Goal: Task Accomplishment & Management: Manage account settings

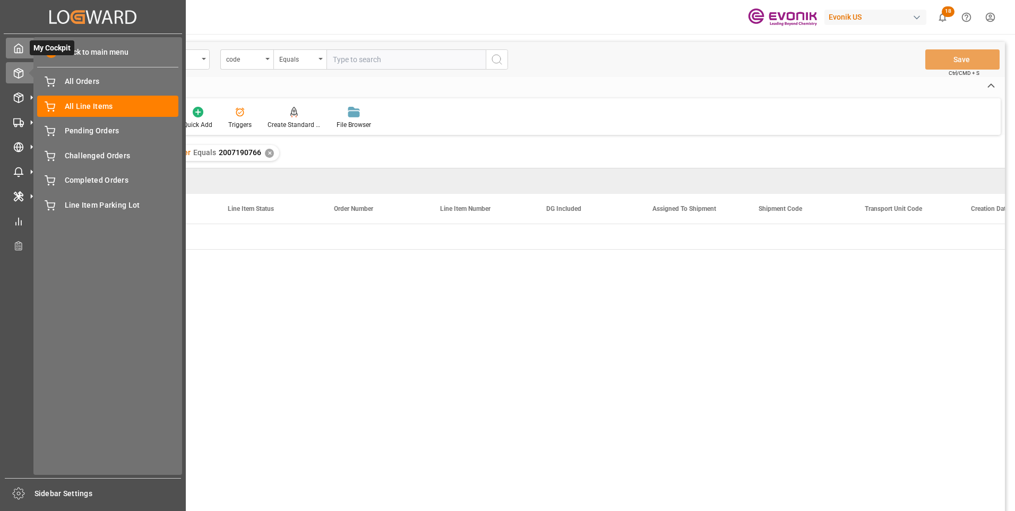
click at [18, 45] on icon at bounding box center [19, 48] width 8 height 9
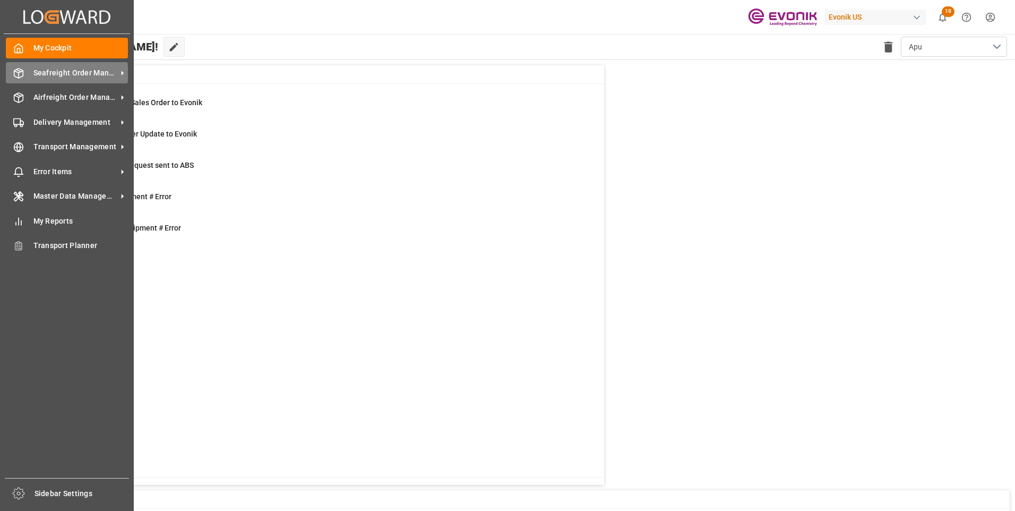
click at [47, 68] on span "Seafreight Order Management" at bounding box center [75, 72] width 84 height 11
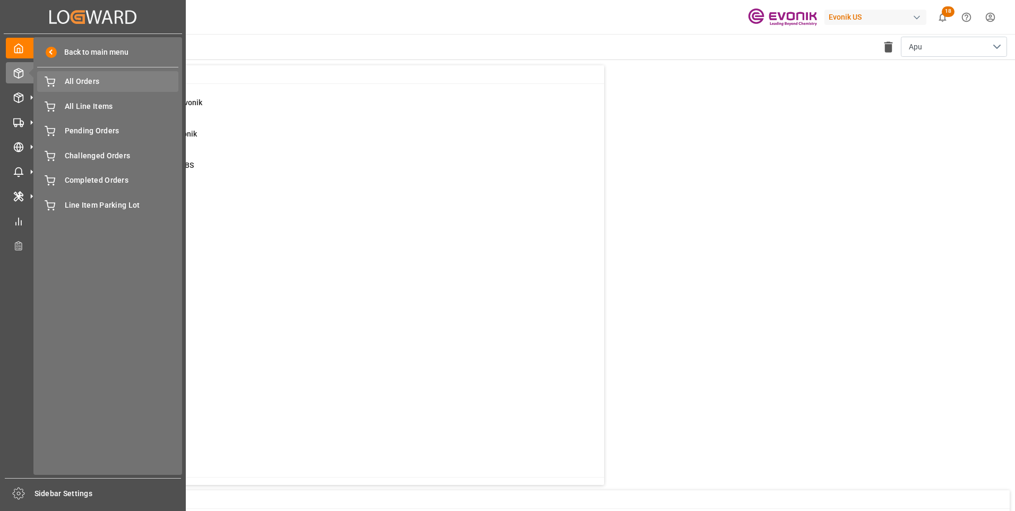
click at [80, 82] on span "All Orders" at bounding box center [122, 81] width 114 height 11
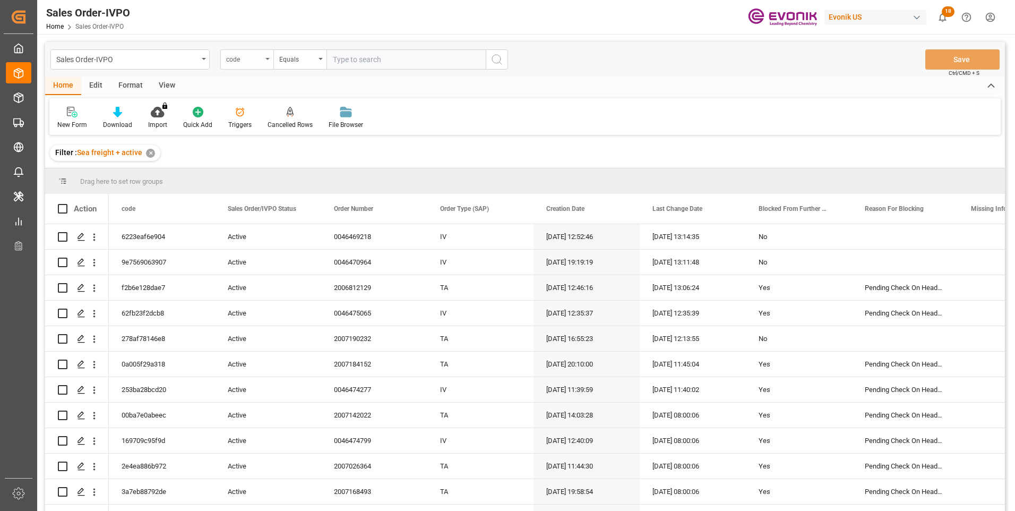
click at [266, 56] on div "code" at bounding box center [246, 59] width 53 height 20
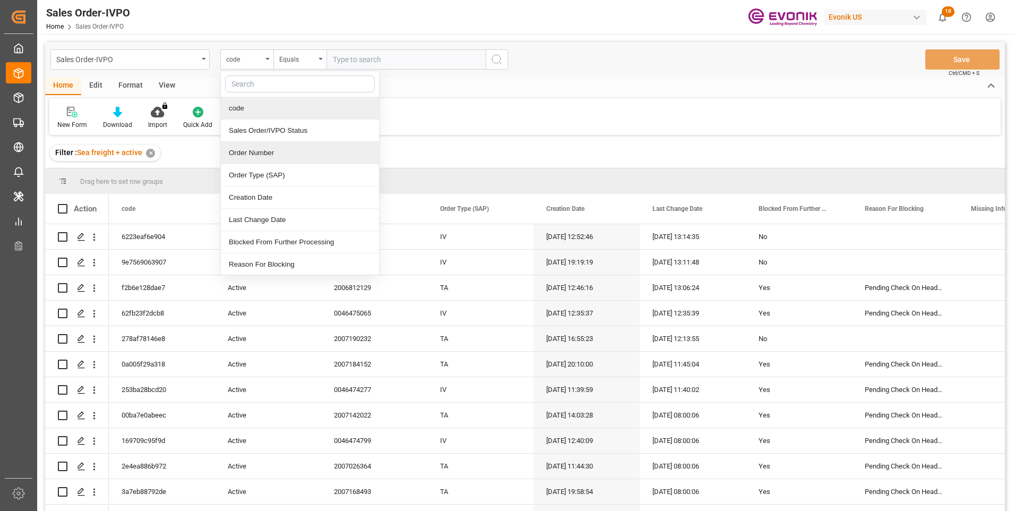
click at [245, 152] on div "Order Number" at bounding box center [300, 153] width 158 height 22
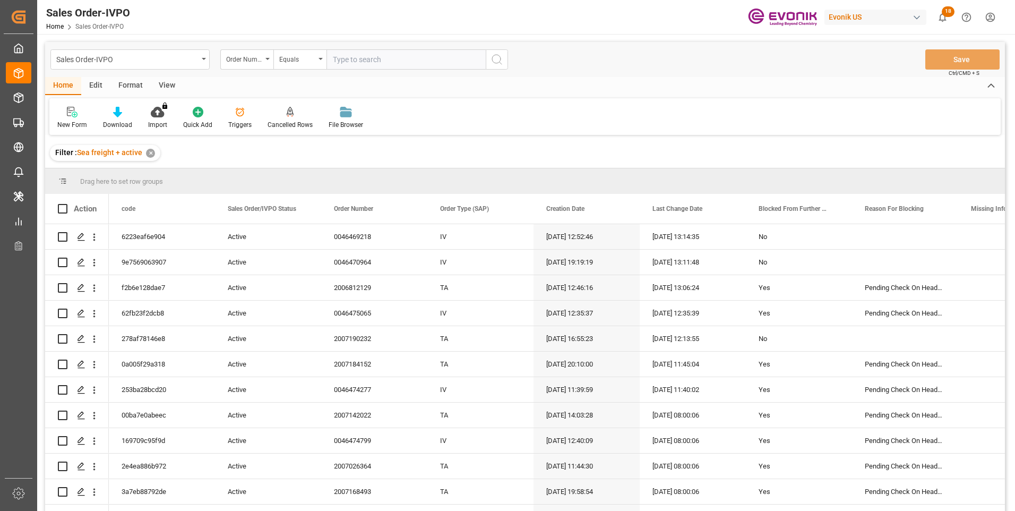
click at [363, 58] on input "text" at bounding box center [406, 59] width 159 height 20
paste input "0046474098"
type input "0046474098"
click at [500, 56] on circle "search button" at bounding box center [496, 59] width 8 height 8
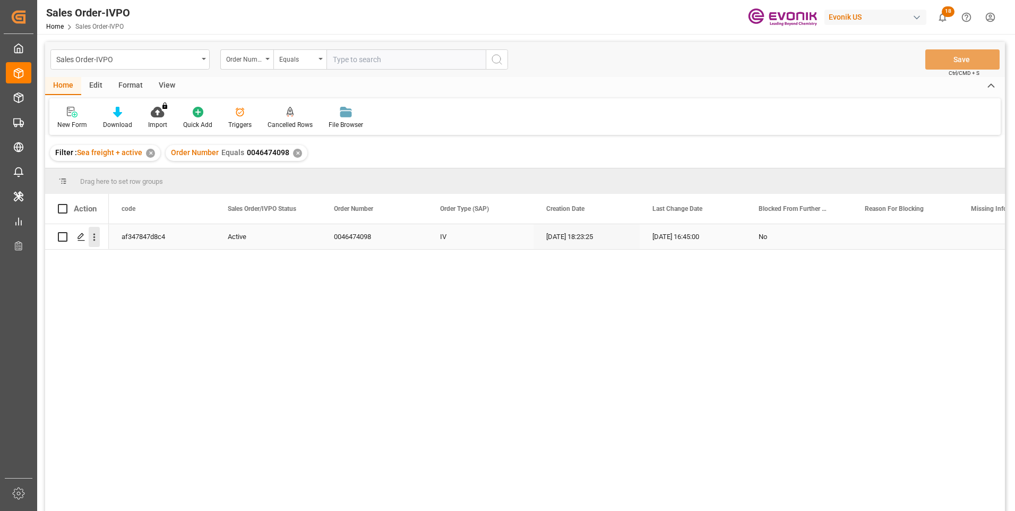
click at [94, 239] on icon "open menu" at bounding box center [94, 237] width 11 height 11
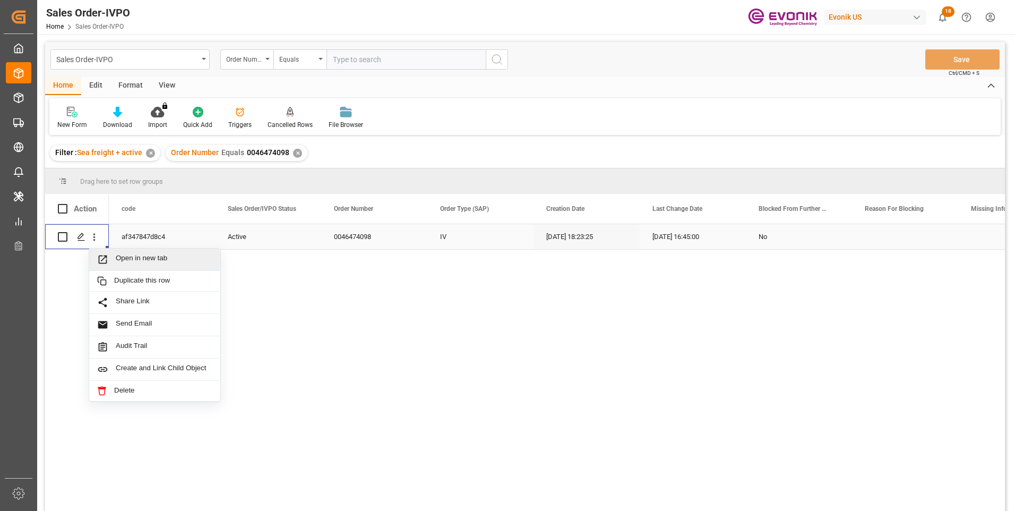
click at [119, 255] on span "Open in new tab" at bounding box center [164, 259] width 97 height 11
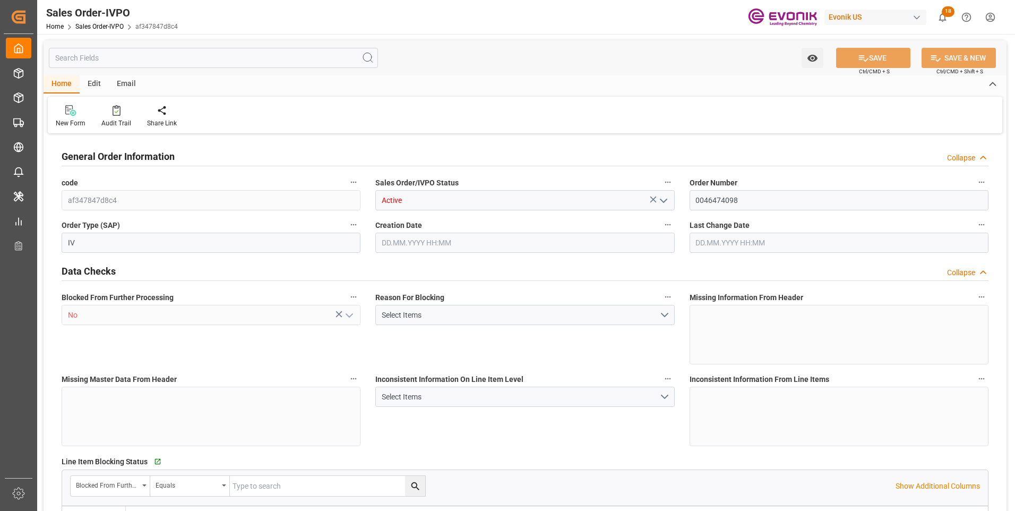
type input "BRSSZ"
type input "0"
type input "1"
type input "2"
type input "1"
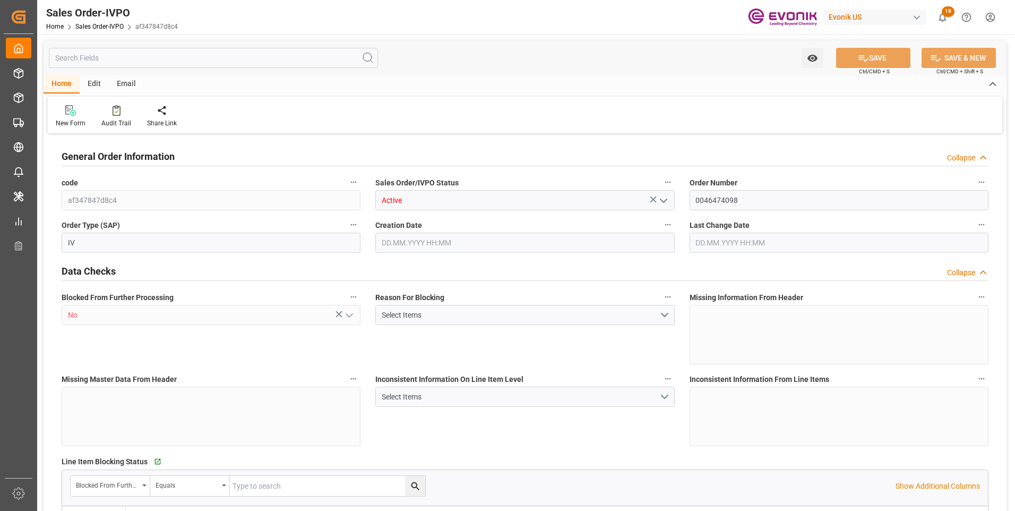
type input "20156.5896"
type input "37.4546"
type input "19000"
type input "60"
type input "18.09.2025 18:23"
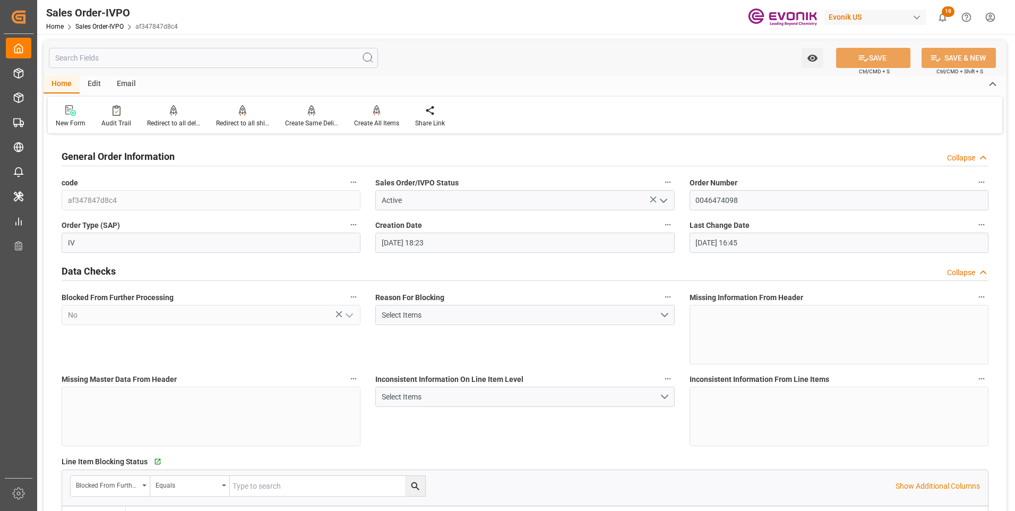
type input "22.09.2025 16:45"
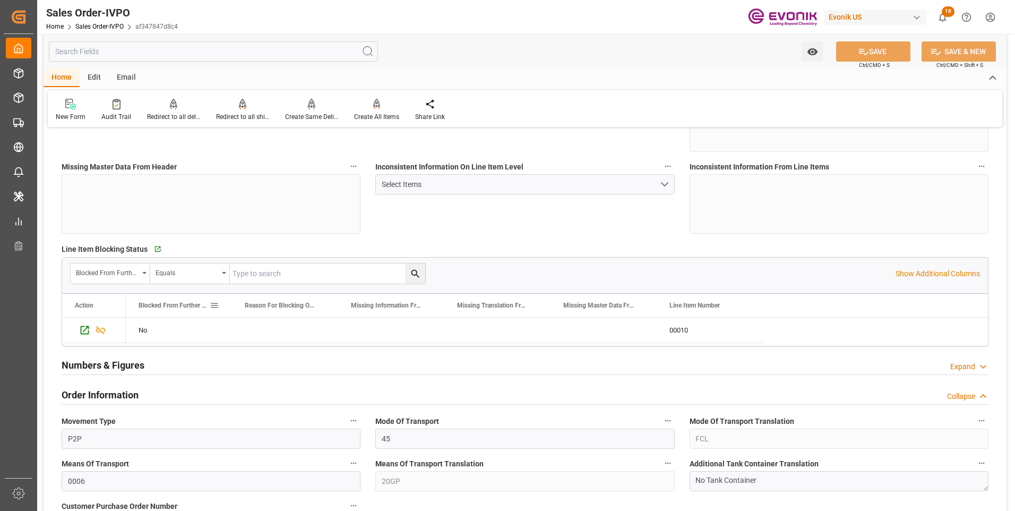
scroll to position [372, 0]
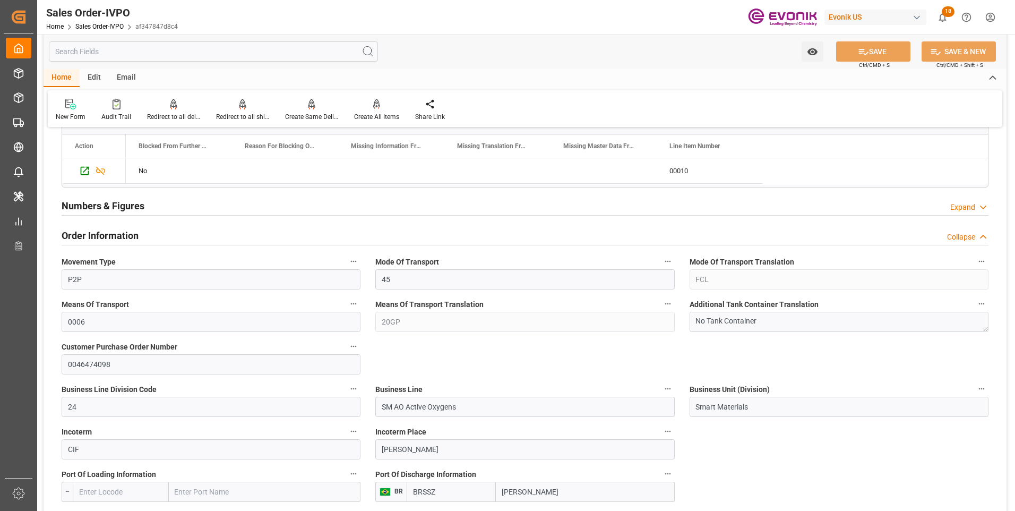
drag, startPoint x: 475, startPoint y: 87, endPoint x: 478, endPoint y: 112, distance: 24.6
click at [475, 87] on div "Home Edit Email New Form Audit Trail Redirect to all deliveries Redirect to all…" at bounding box center [525, 98] width 963 height 58
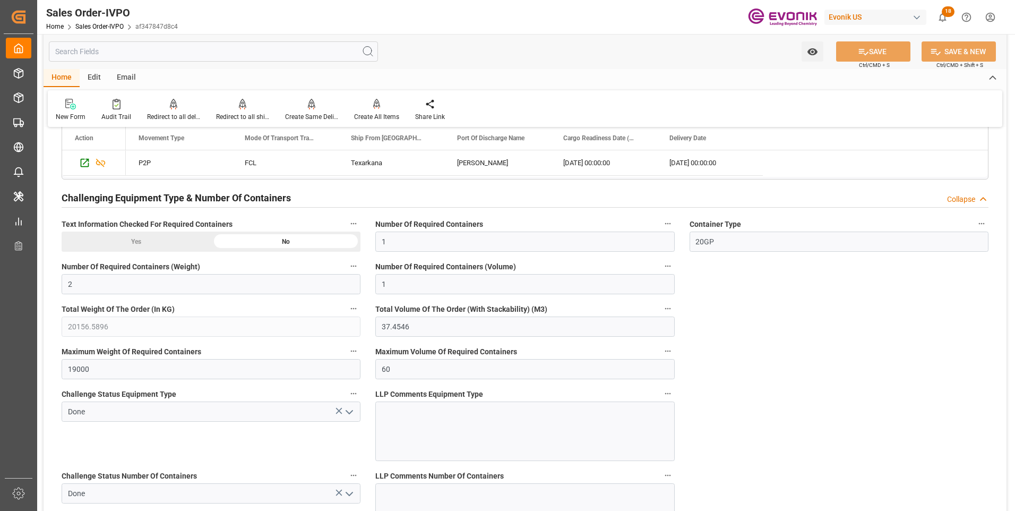
scroll to position [1805, 0]
